Goal: Transaction & Acquisition: Purchase product/service

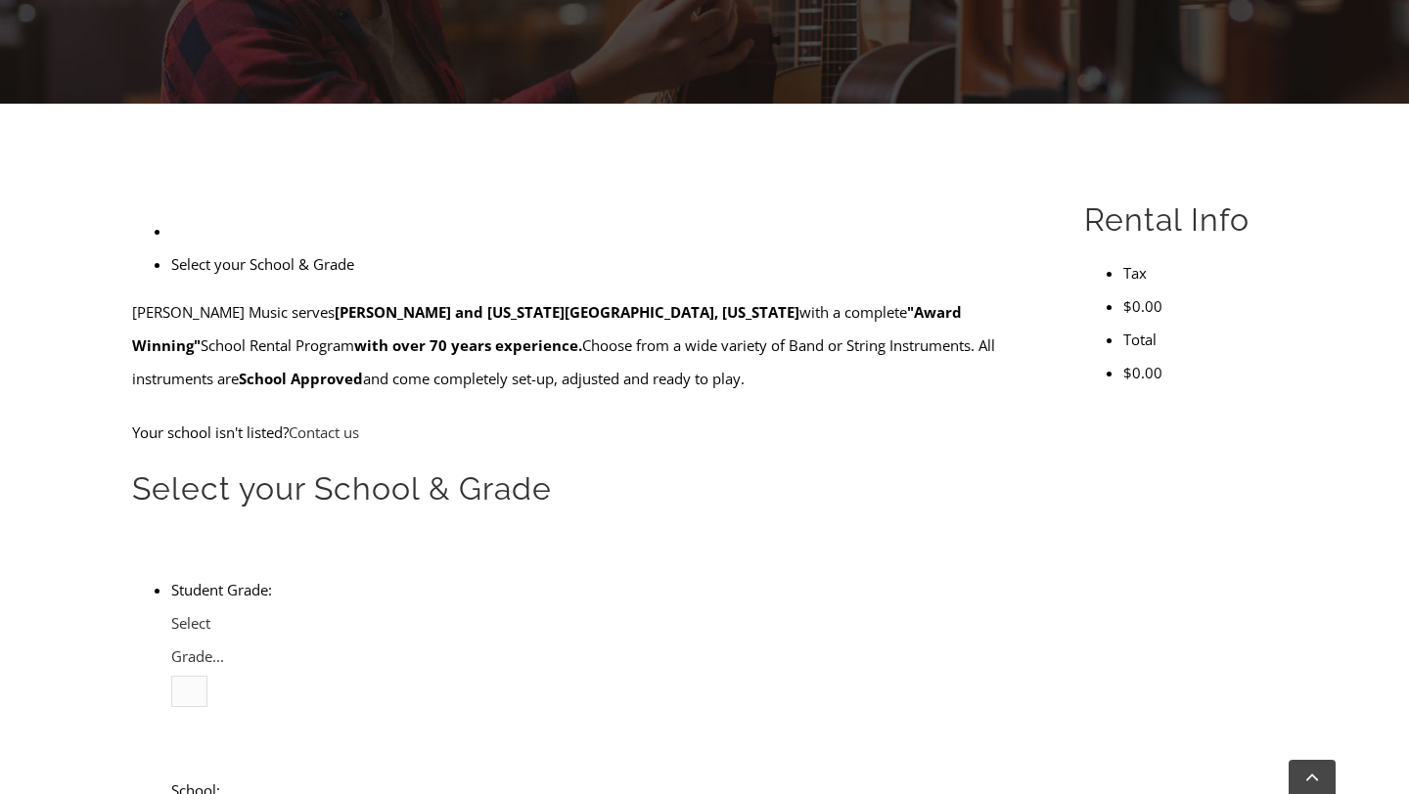
scroll to position [430, 0]
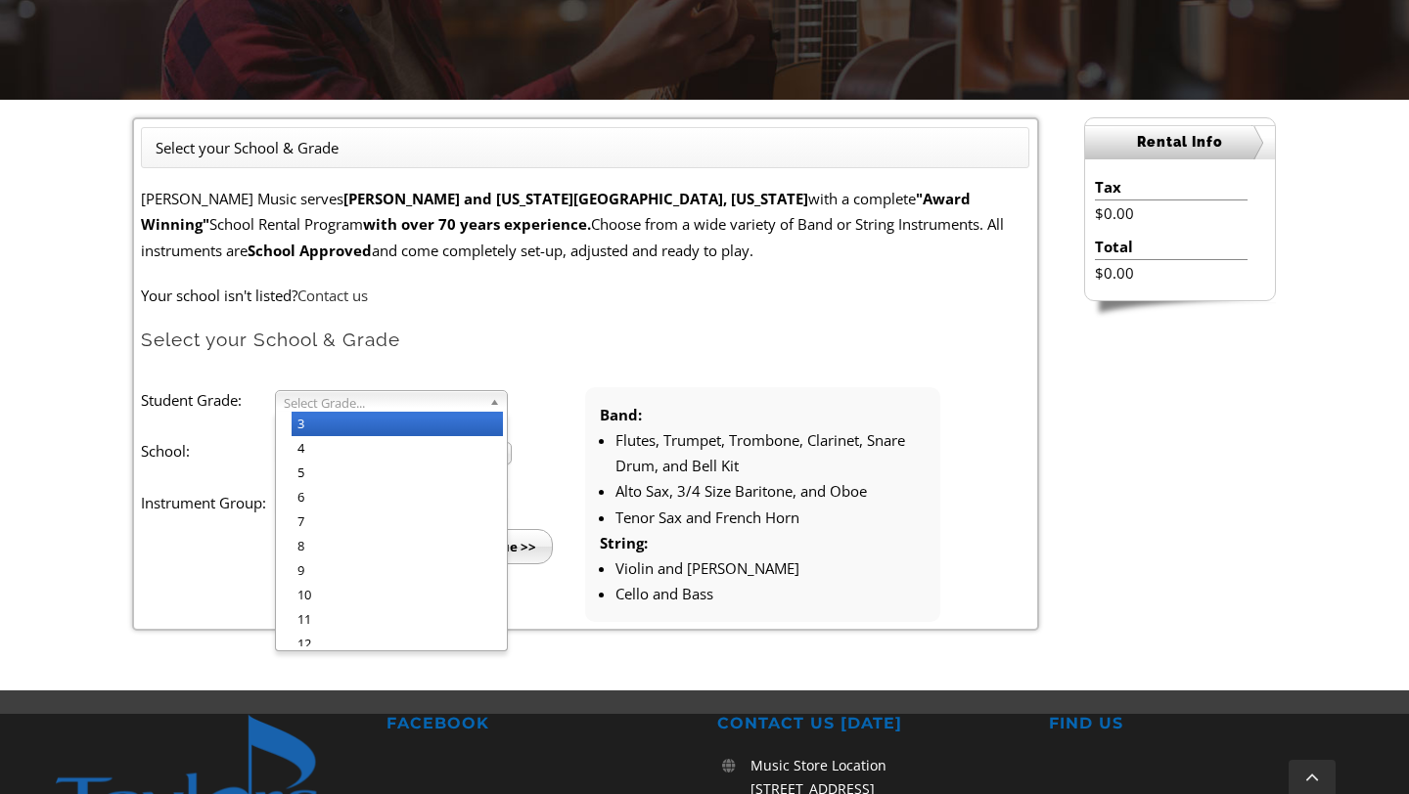
click at [504, 397] on b at bounding box center [498, 401] width 18 height 21
click at [444, 425] on li "3" at bounding box center [396, 424] width 211 height 24
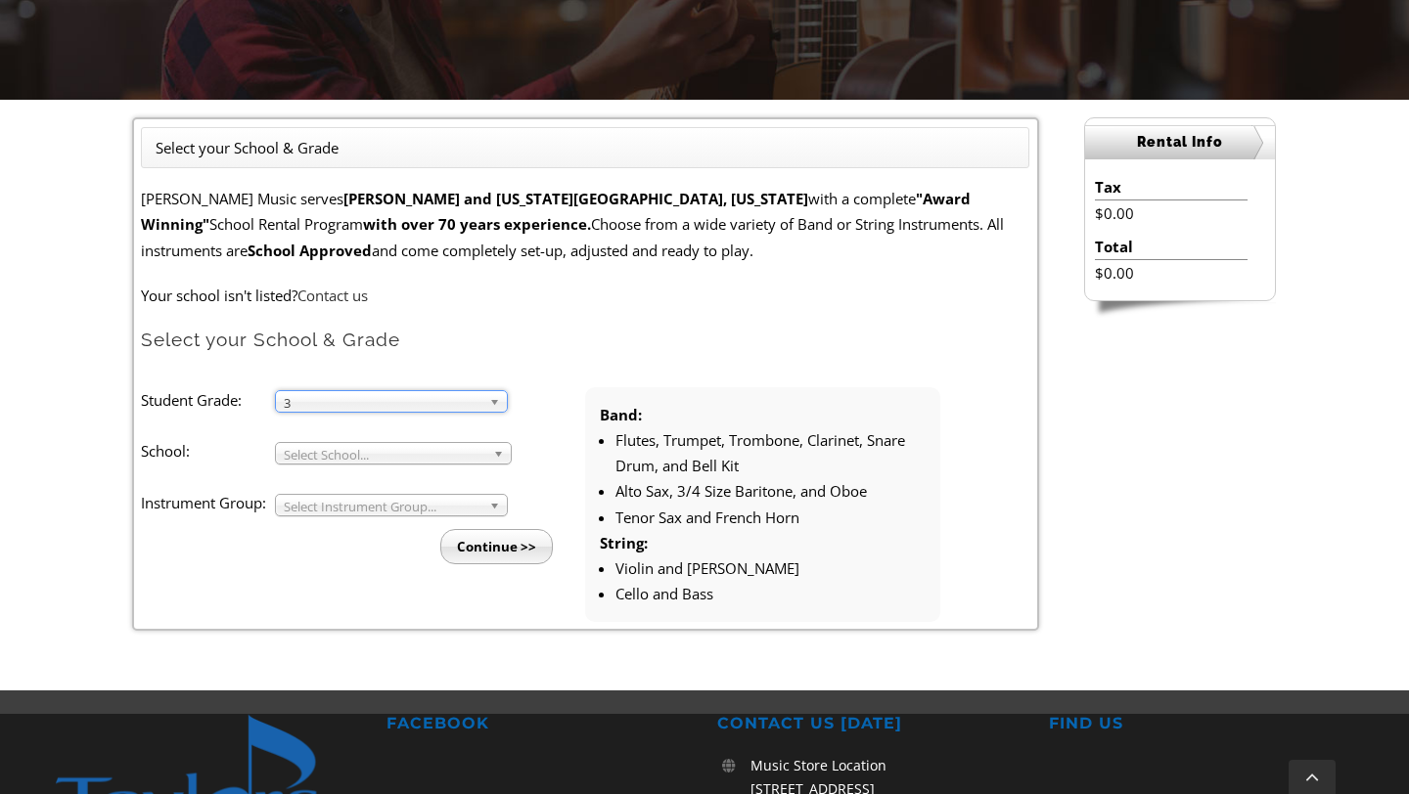
click at [407, 453] on span "Select School..." at bounding box center [384, 454] width 201 height 23
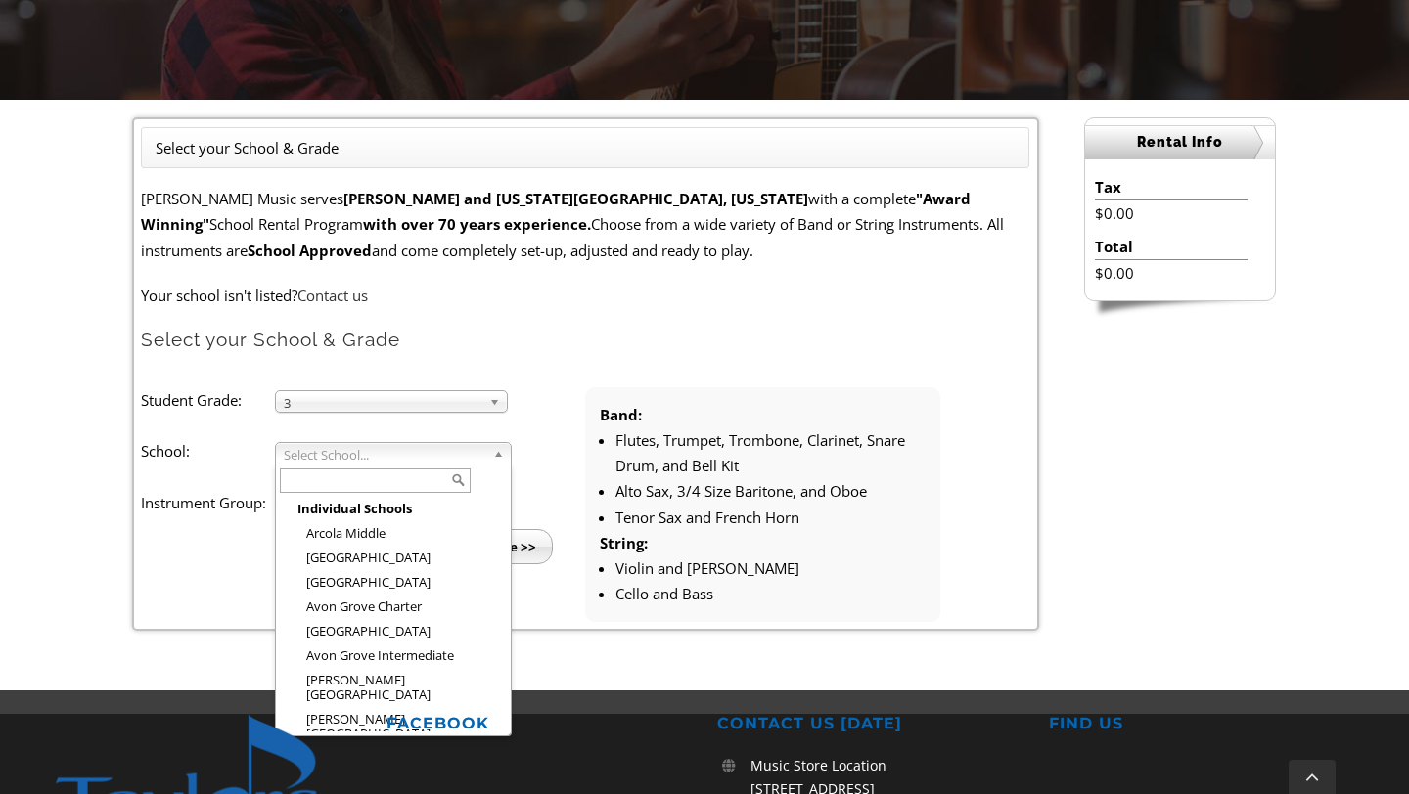
drag, startPoint x: 359, startPoint y: 655, endPoint x: 341, endPoint y: 741, distance: 87.9
click at [341, 745] on div "800.291.9700 800.291.9700 Search for:  My Account My Cart Toggle Navigation Ho…" at bounding box center [704, 427] width 1409 height 1714
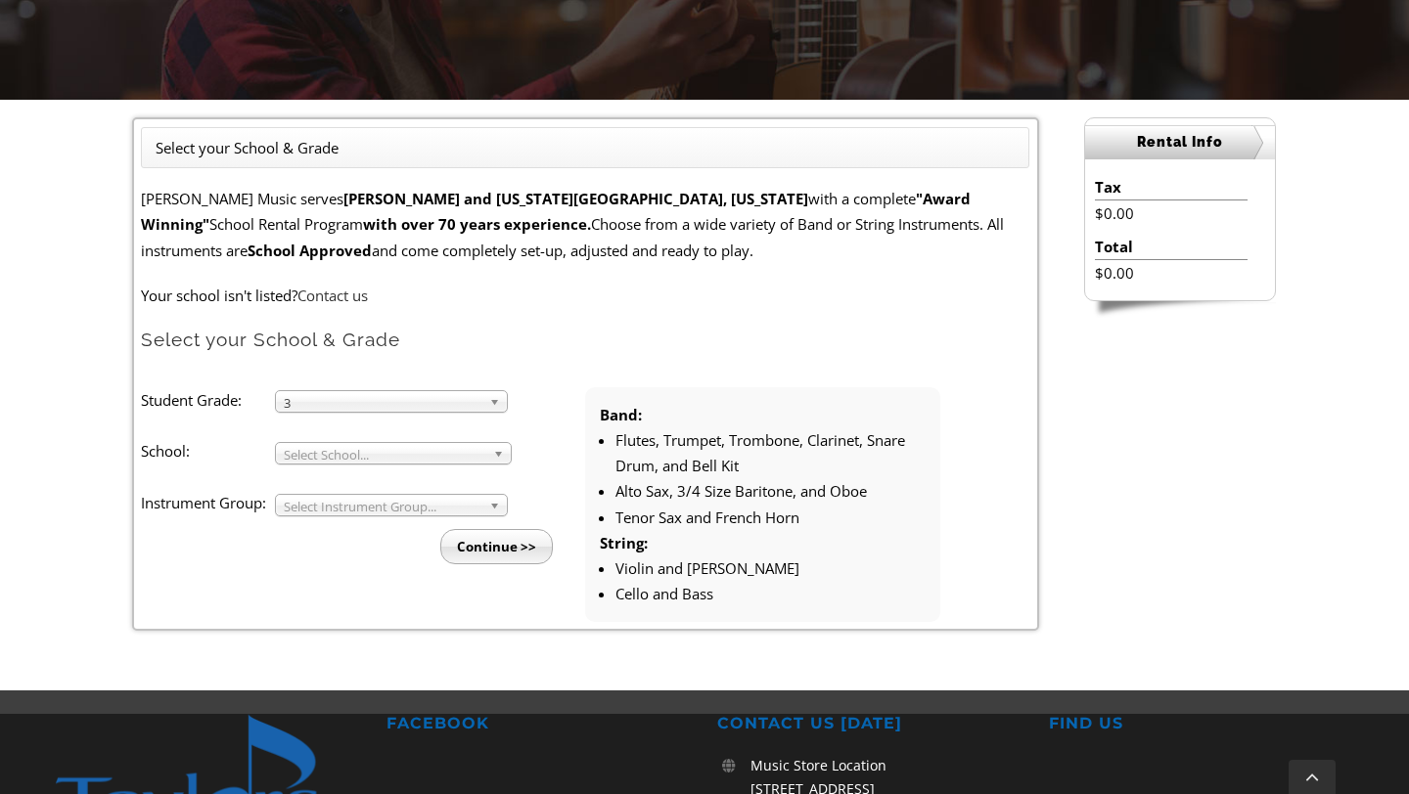
scroll to position [39, 0]
click at [500, 458] on b at bounding box center [502, 453] width 18 height 21
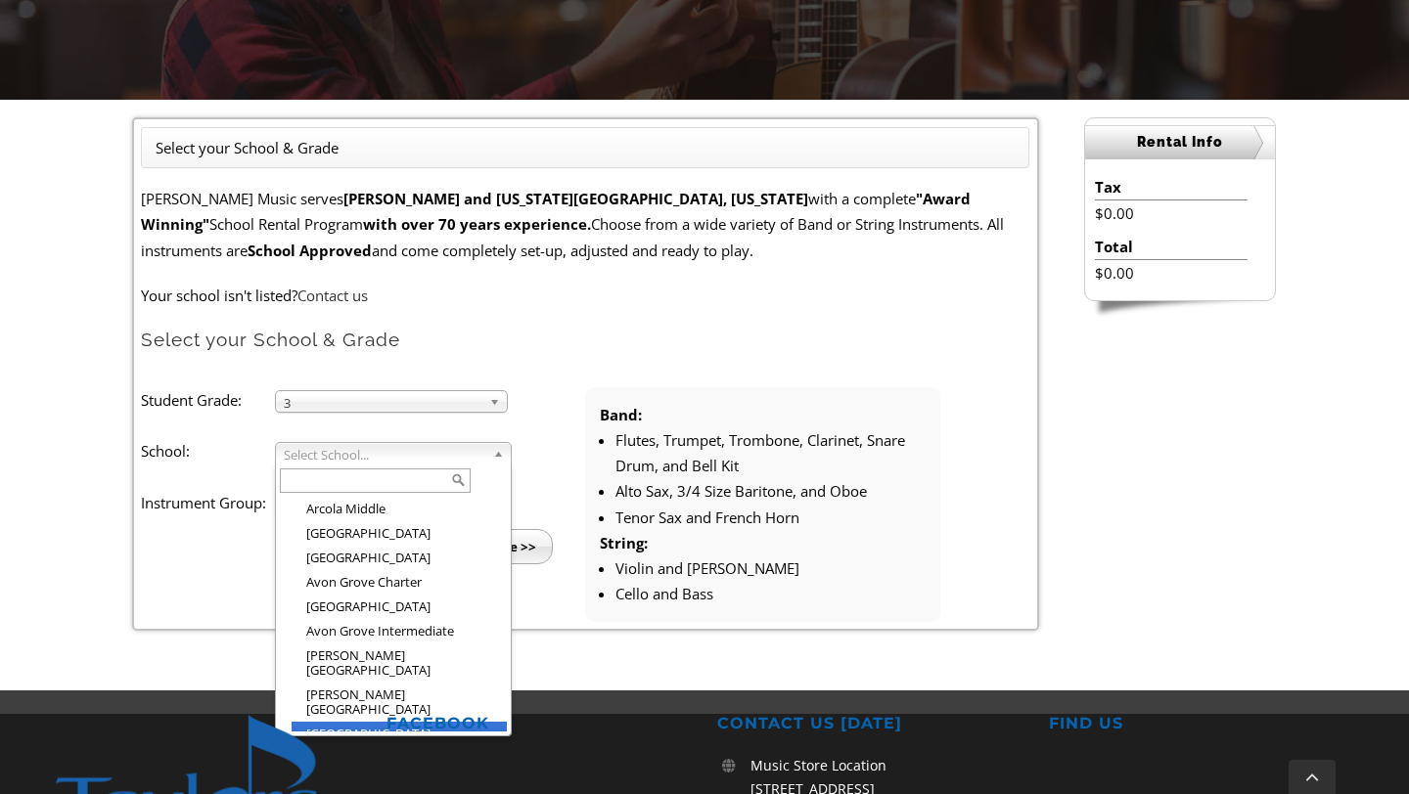
drag, startPoint x: 423, startPoint y: 616, endPoint x: 402, endPoint y: 711, distance: 97.1
click at [402, 711] on ul "Individual Schools Arcola Middle Arrowhead Elementary Aston Elementary Avon Gro…" at bounding box center [391, 614] width 231 height 235
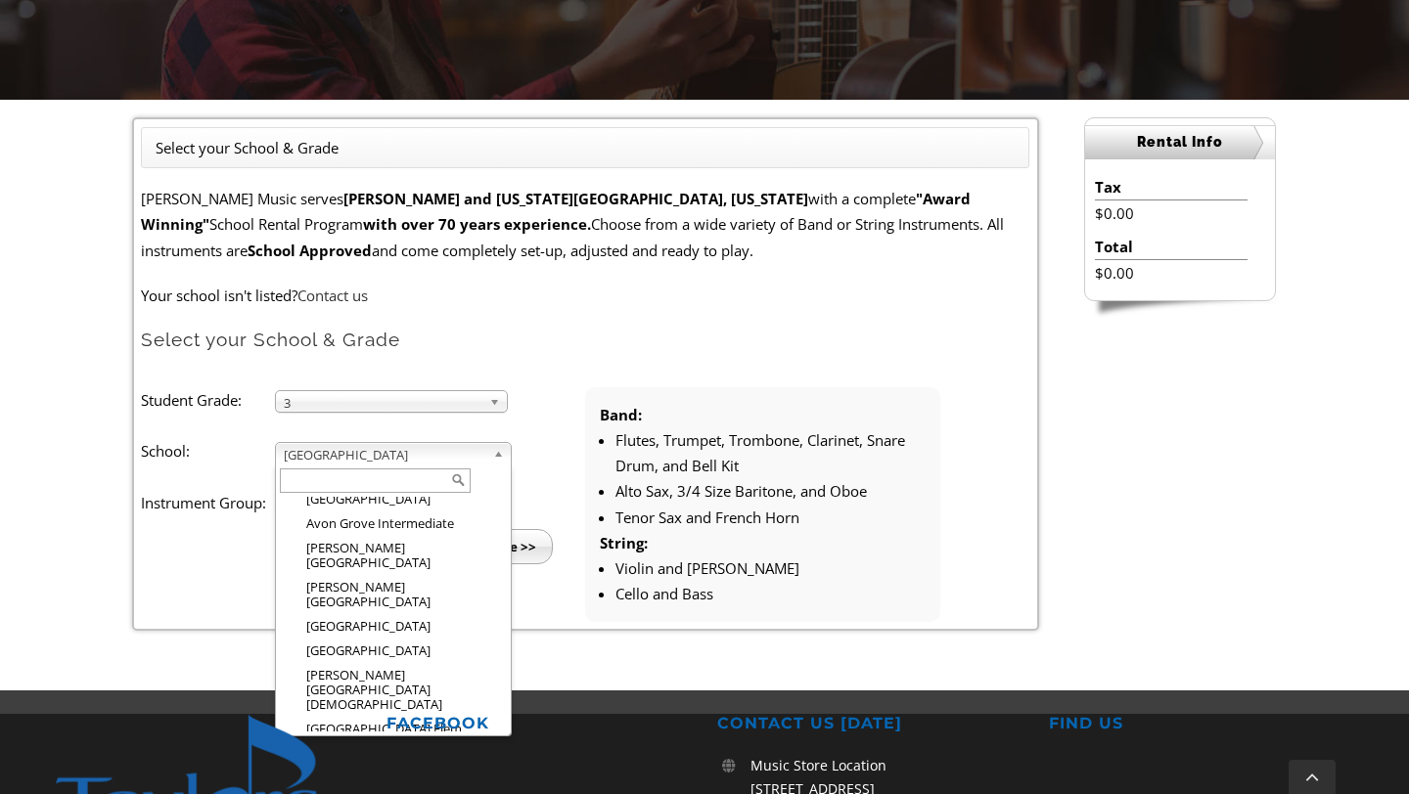
scroll to position [157, 0]
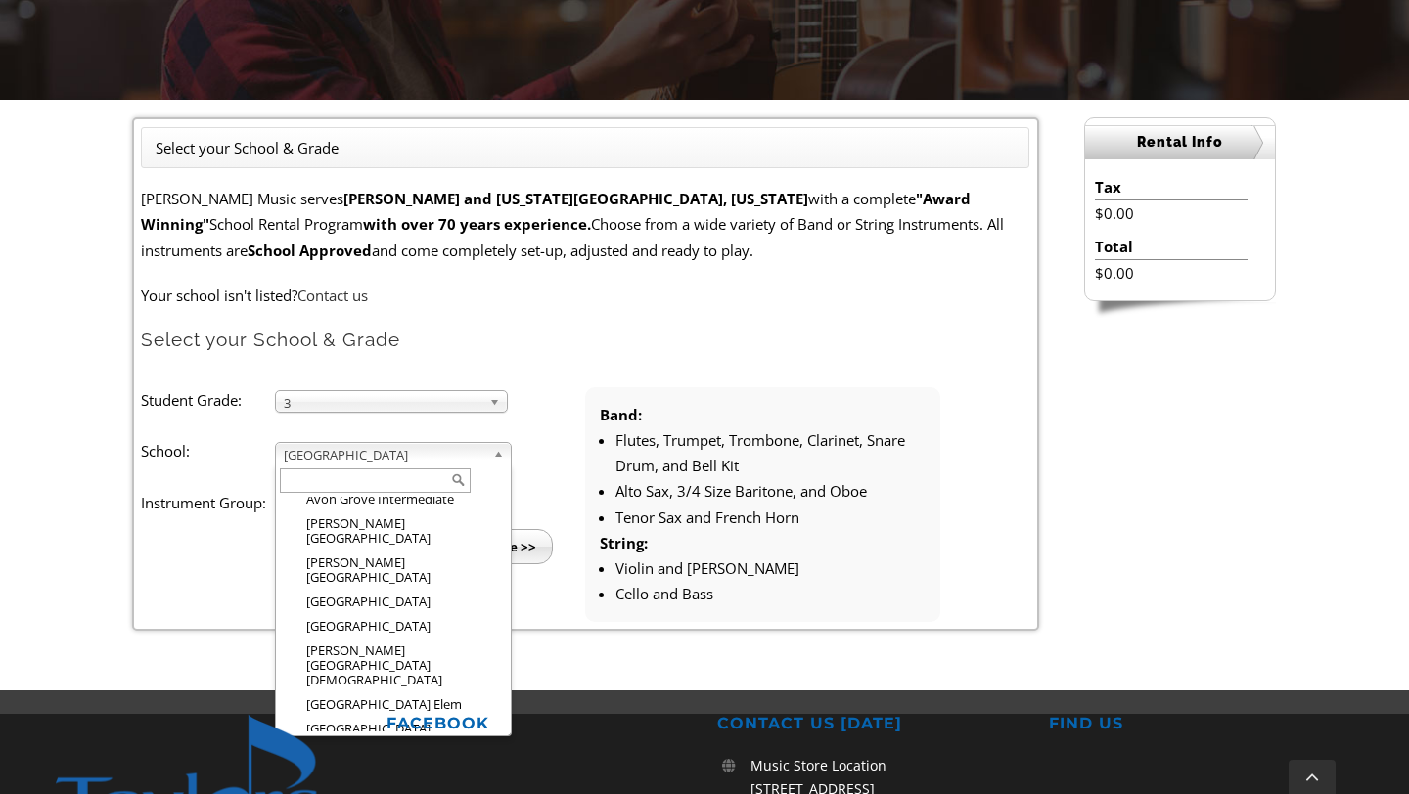
click at [434, 741] on li "Brandywine-[PERSON_NAME][GEOGRAPHIC_DATA]" at bounding box center [398, 760] width 215 height 39
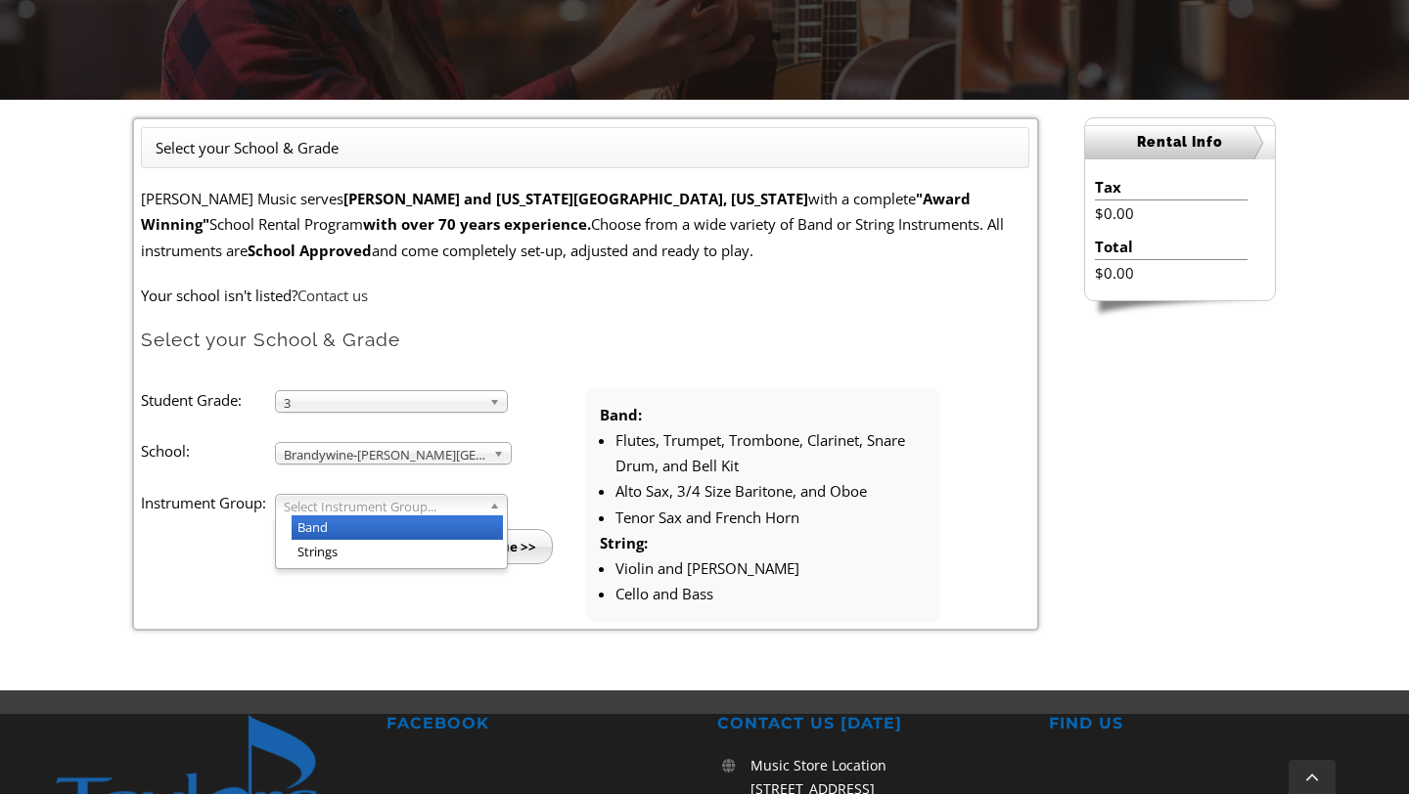
click at [493, 506] on b at bounding box center [498, 505] width 18 height 21
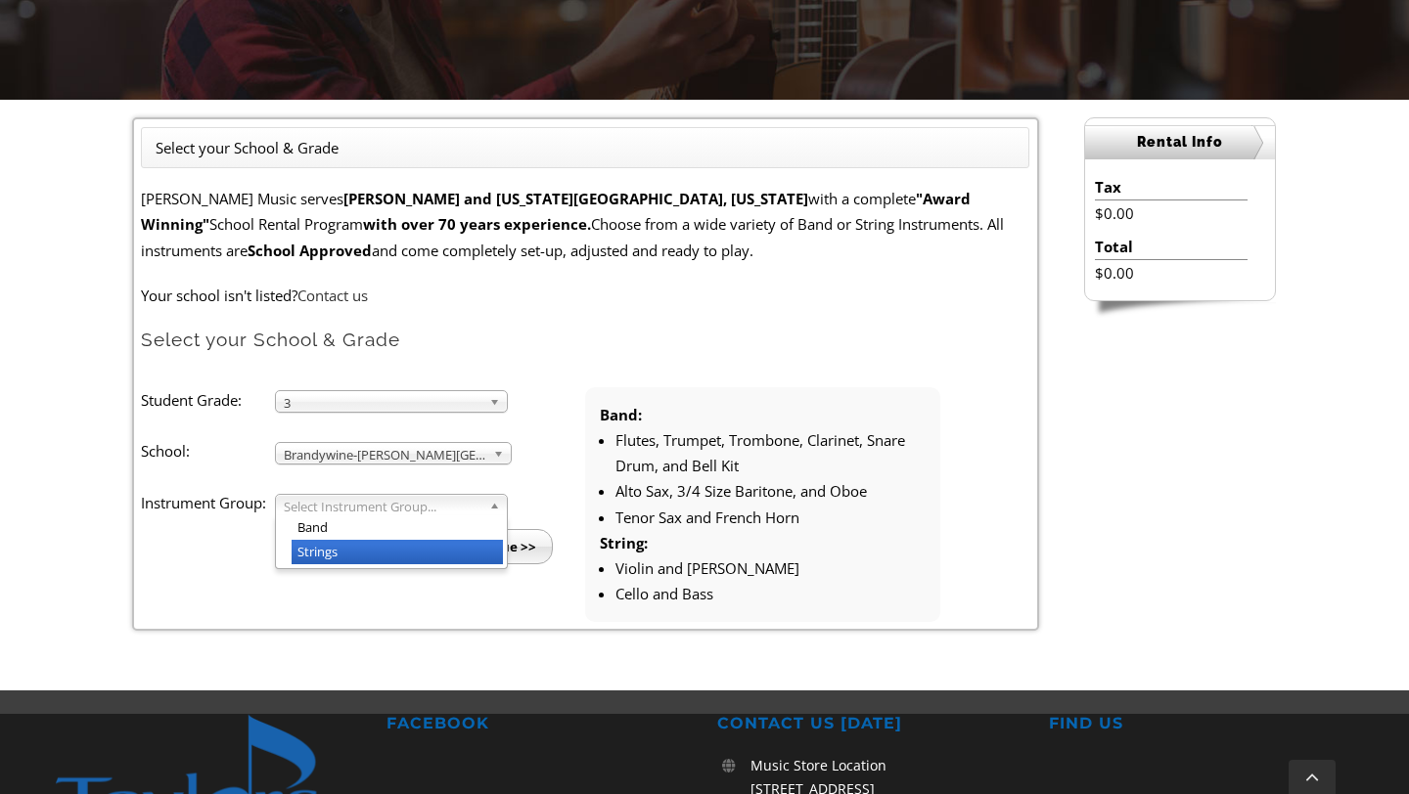
click at [442, 549] on li "Strings" at bounding box center [396, 552] width 211 height 24
click at [491, 546] on input "Continue >>" at bounding box center [496, 546] width 112 height 35
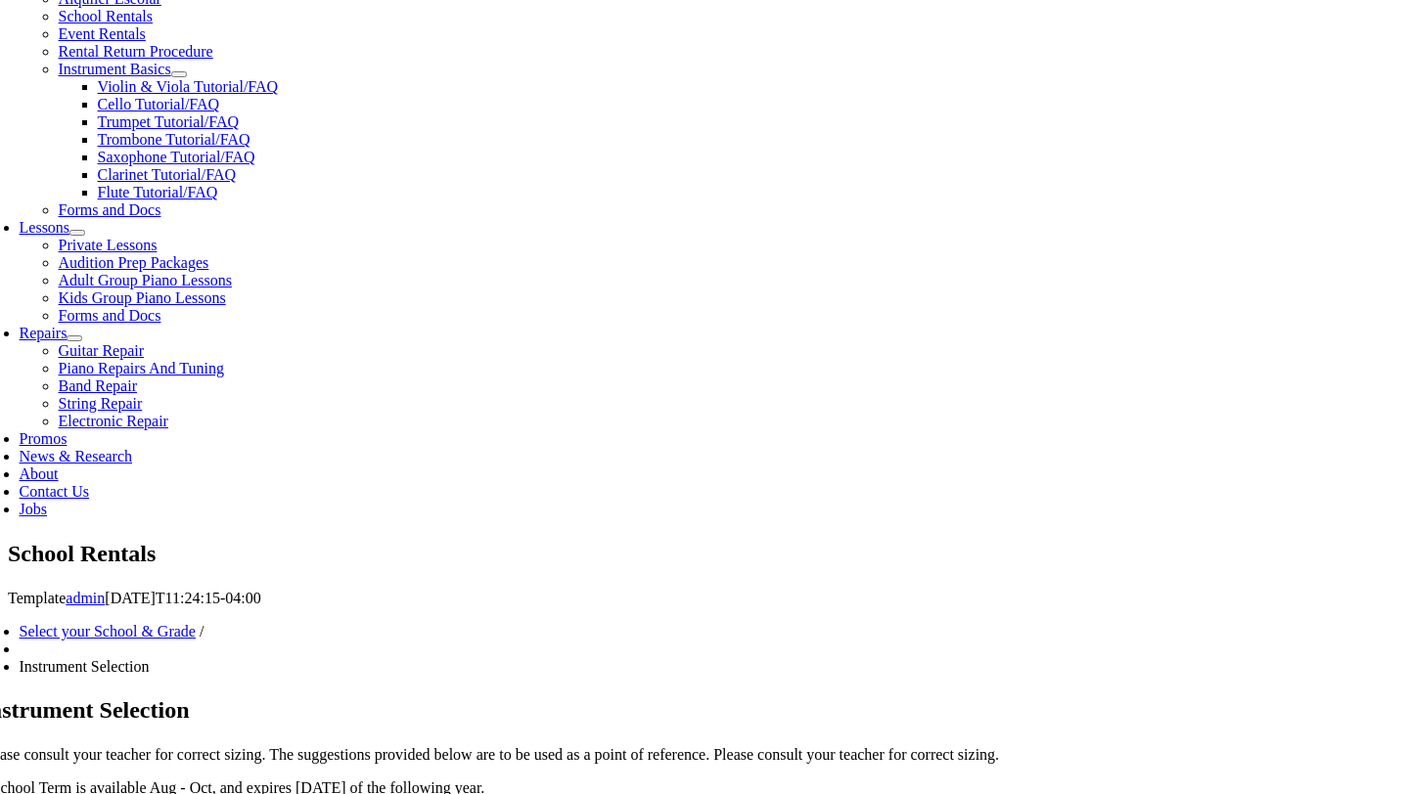
scroll to position [743, 0]
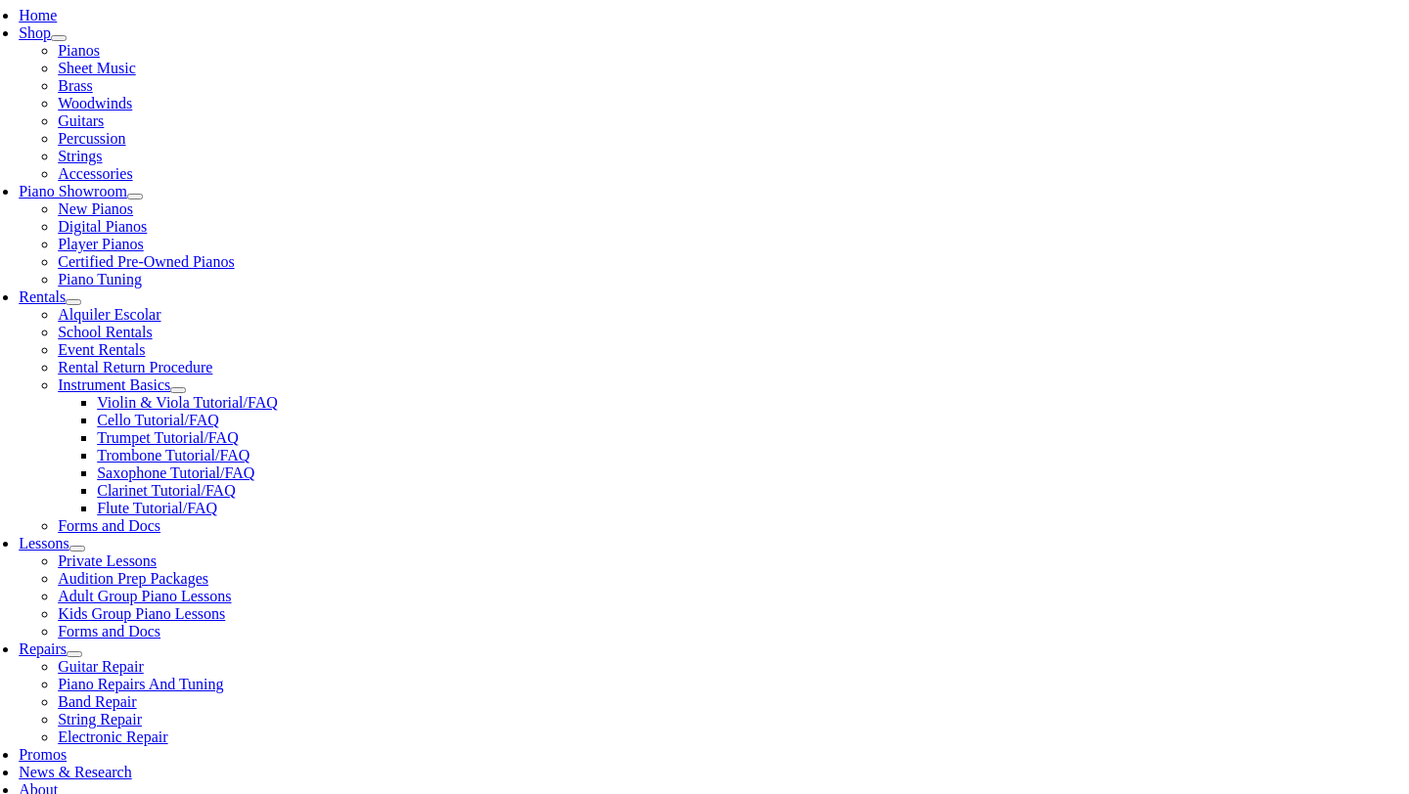
scroll to position [442, 0]
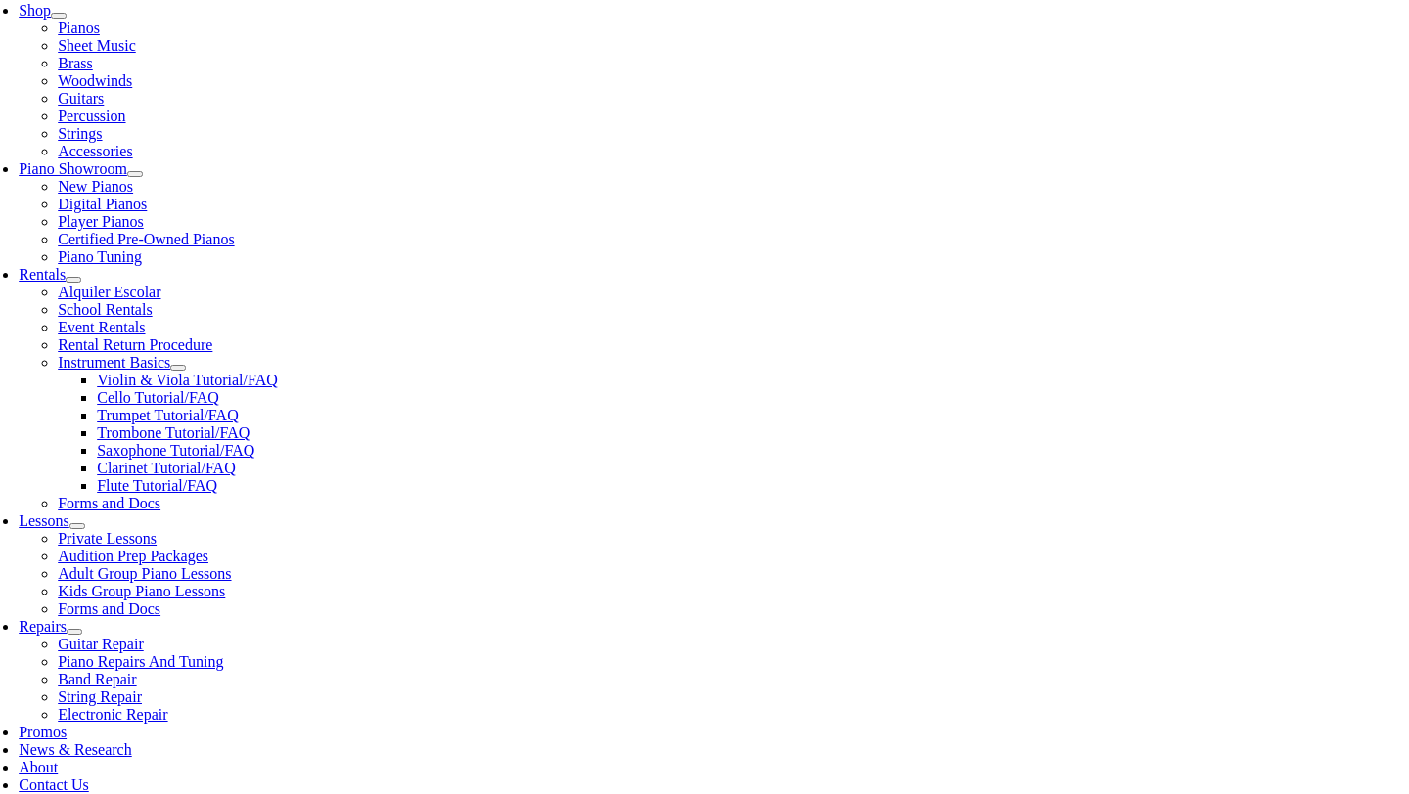
drag, startPoint x: 917, startPoint y: 430, endPoint x: 895, endPoint y: 611, distance: 182.2
checkbox input"] "true"
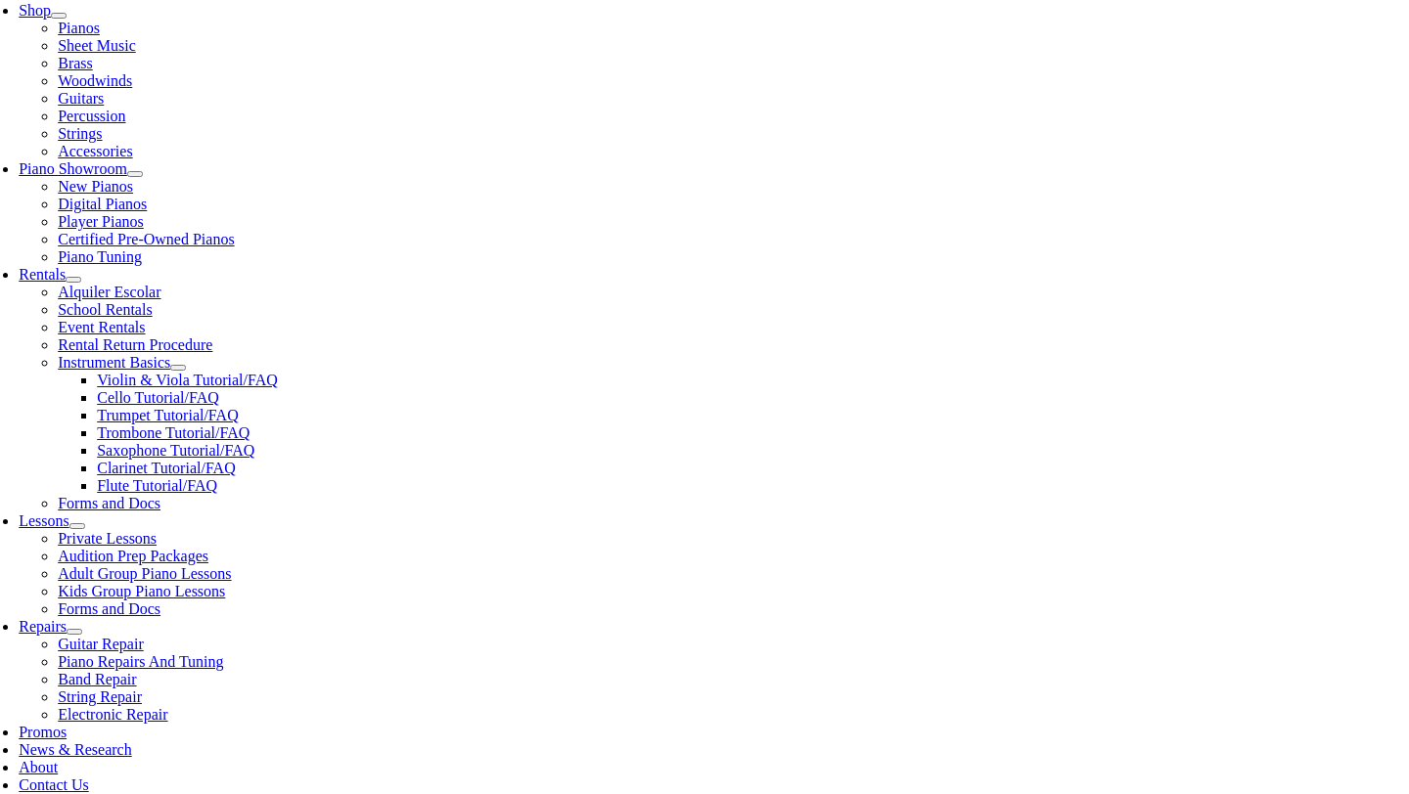
checkbox input"] "true"
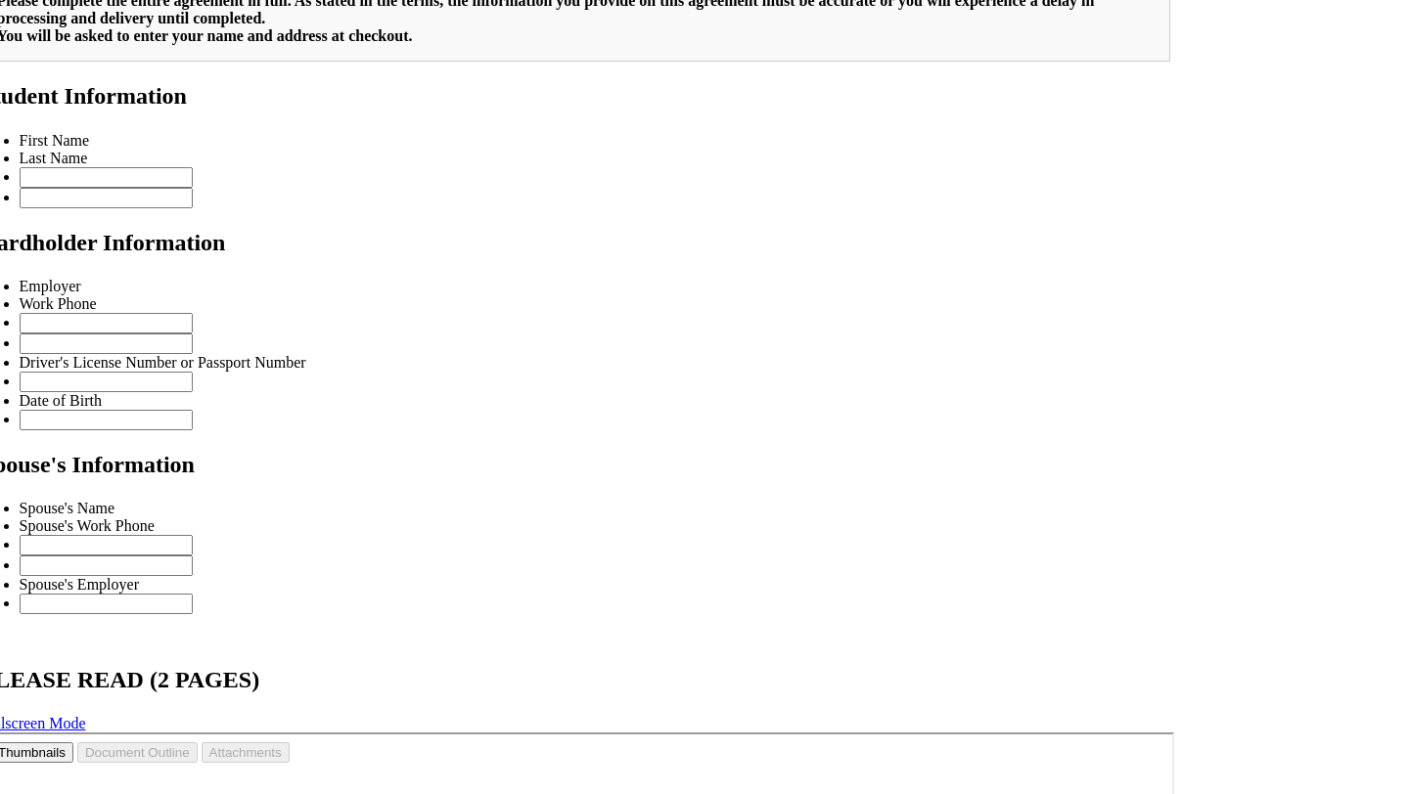
scroll to position [1, 0]
click at [1171, 202] on div "Select your School & Grade / Instrument Selection / Books & Accessories / Stude…" at bounding box center [575, 629] width 1190 height 1514
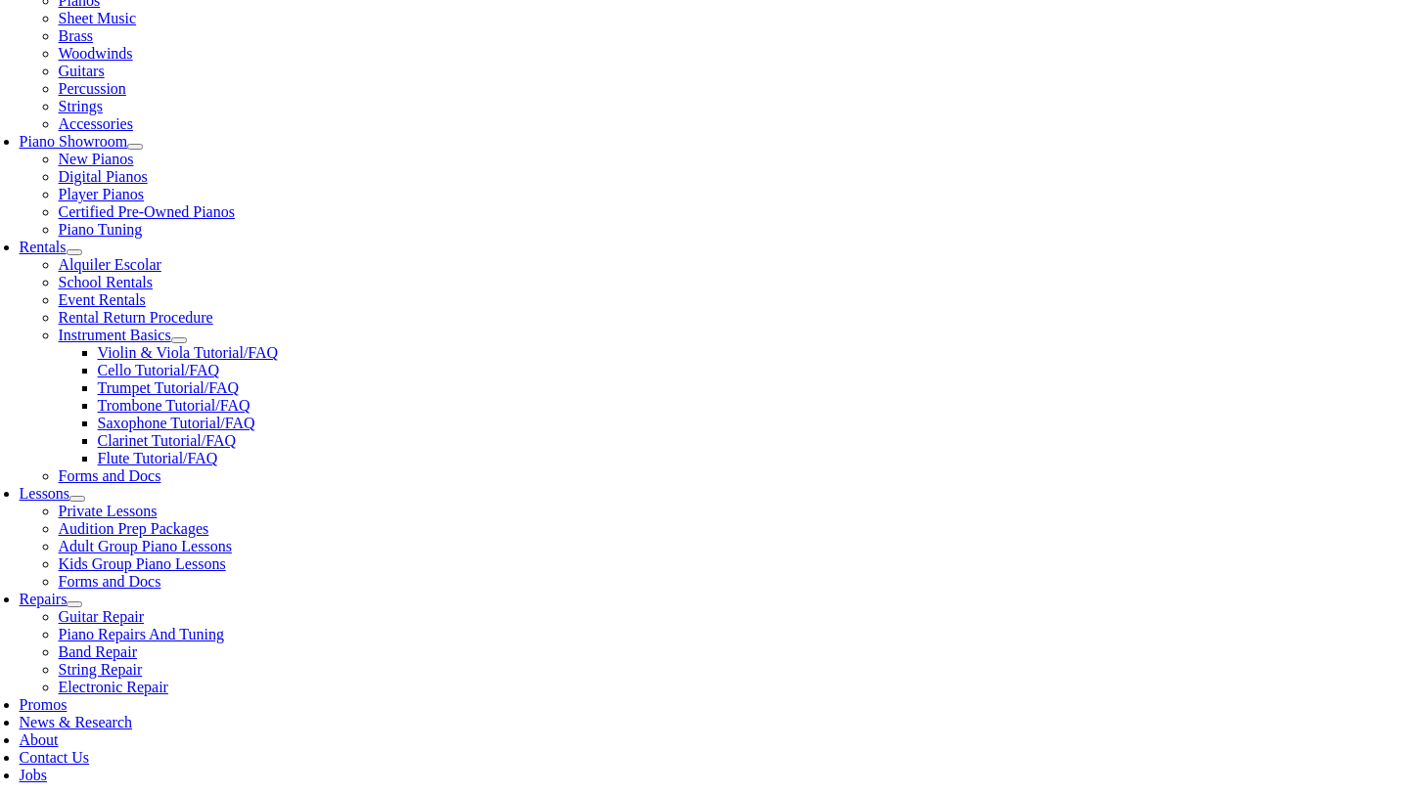
scroll to position [509, 0]
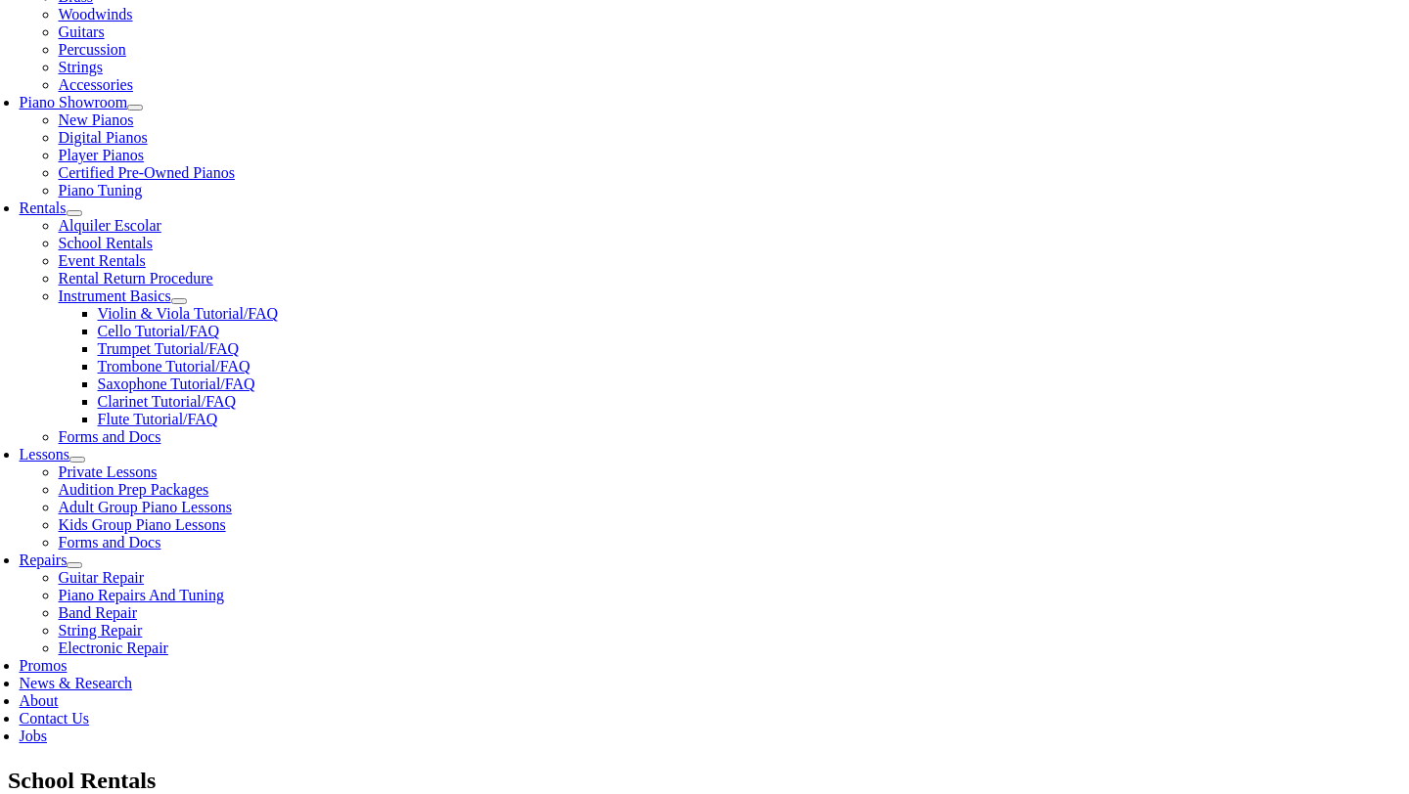
type input "Lynn"
type input "Pahl"
type input "8143352941"
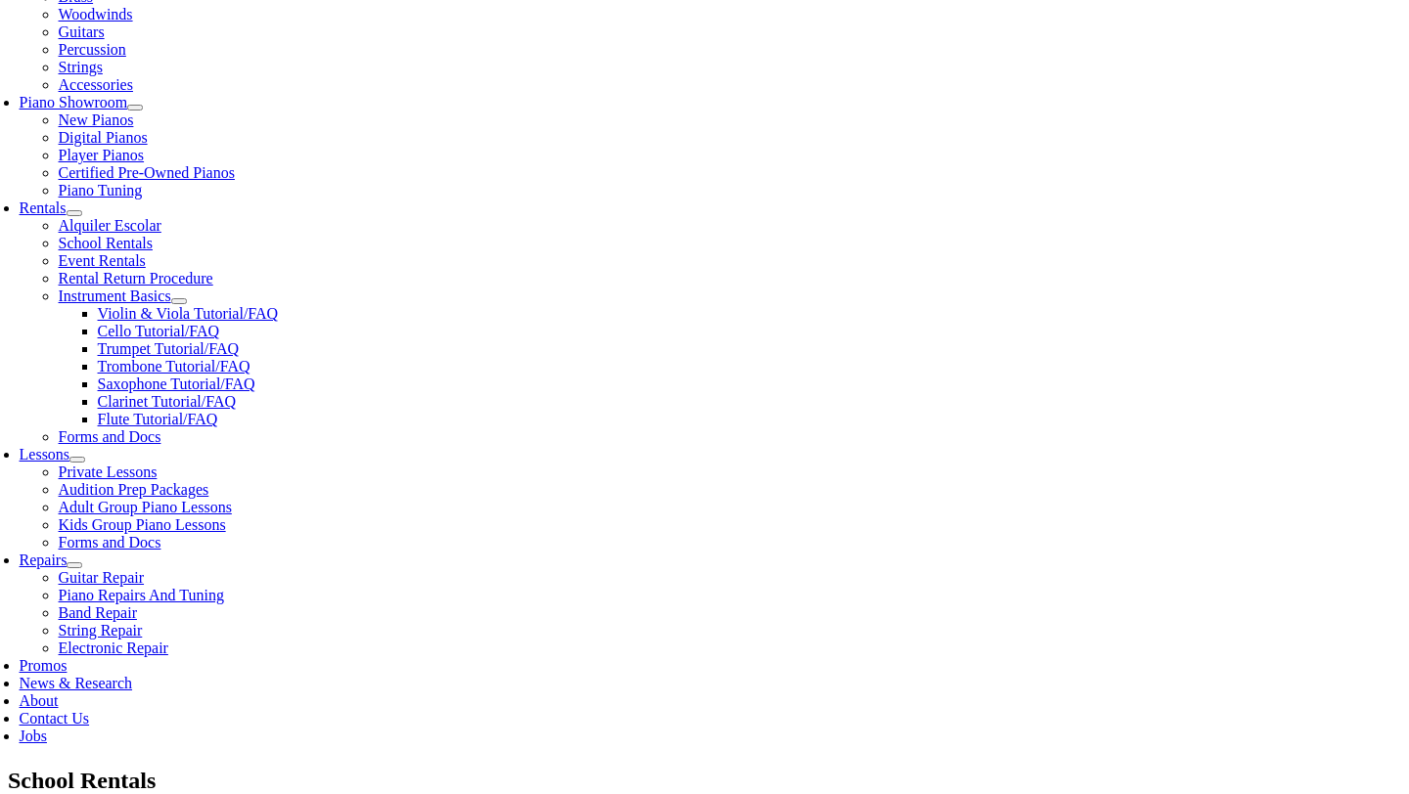
scroll to position [0, 35]
type input "Owen J Roberts School District"
